Goal: Task Accomplishment & Management: Manage account settings

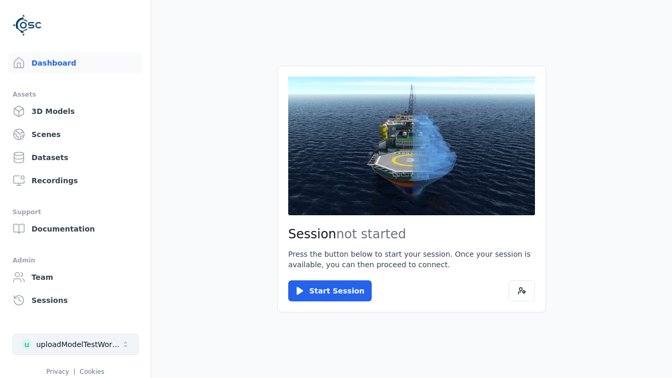
click at [76, 344] on div "uploadModelTestWorkspace" at bounding box center [78, 344] width 85 height 10
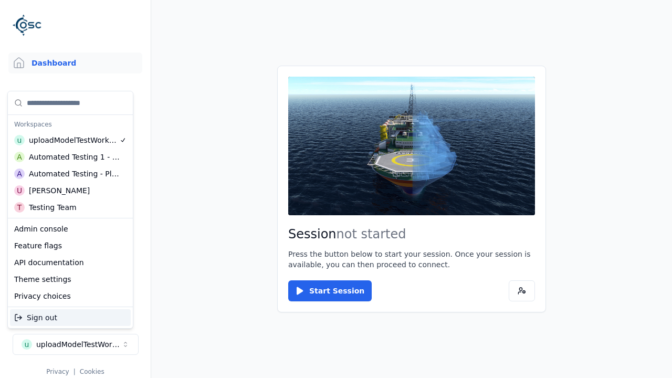
click at [70, 207] on div "Testing Team" at bounding box center [53, 207] width 48 height 10
click at [336, 189] on html "Support Dashboard Assets 3D Models Scenes Datasets Recordings Support Documenta…" at bounding box center [336, 189] width 672 height 378
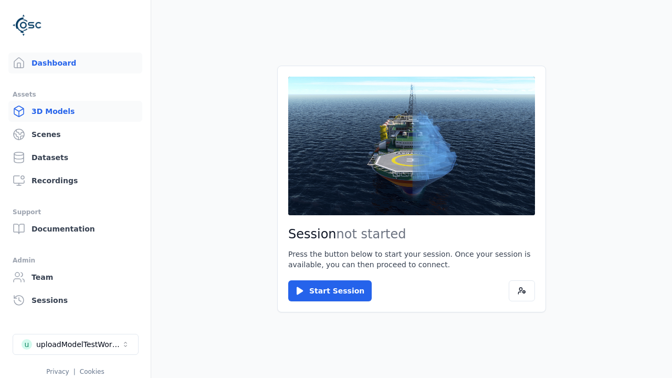
click at [75, 111] on link "3D Models" at bounding box center [75, 111] width 134 height 21
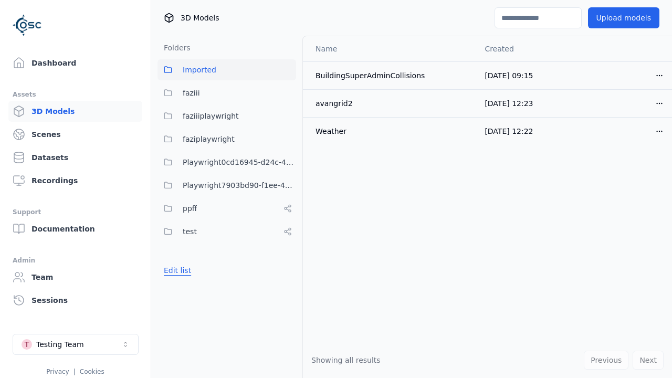
click at [177, 270] on button "Edit list" at bounding box center [177, 270] width 40 height 19
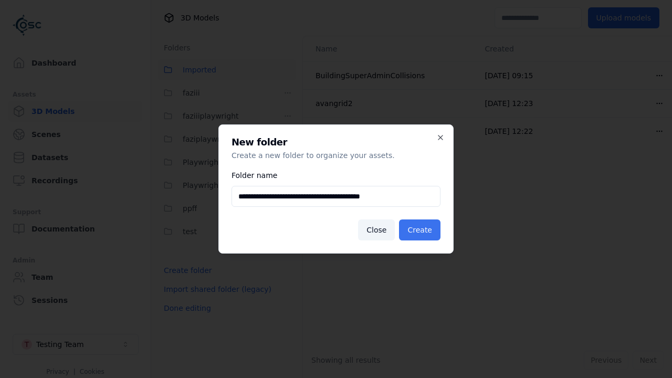
type input "**********"
click at [419, 230] on button "Create" at bounding box center [419, 229] width 41 height 21
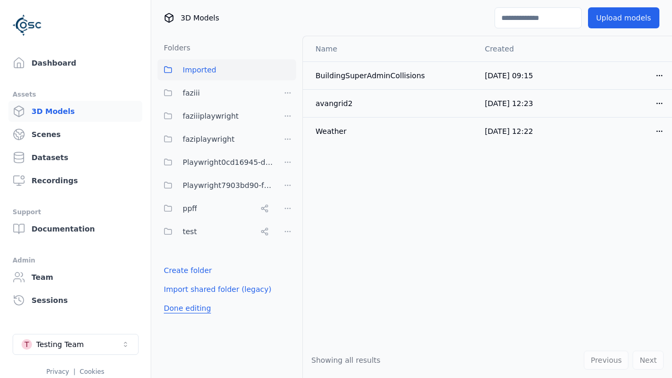
click at [187, 308] on button "Done editing" at bounding box center [187, 308] width 60 height 19
